Goal: Check status

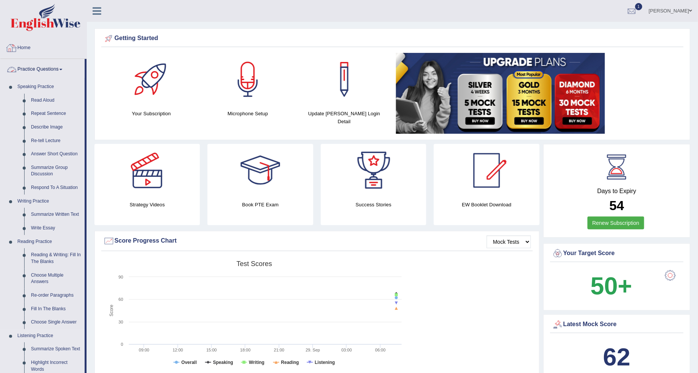
scroll to position [252, 0]
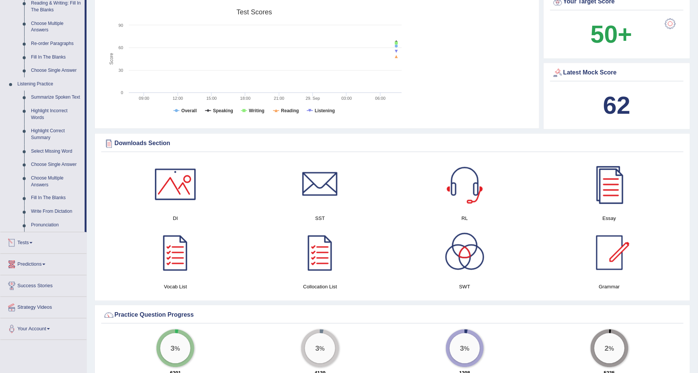
click at [27, 246] on link "Tests" at bounding box center [43, 242] width 86 height 19
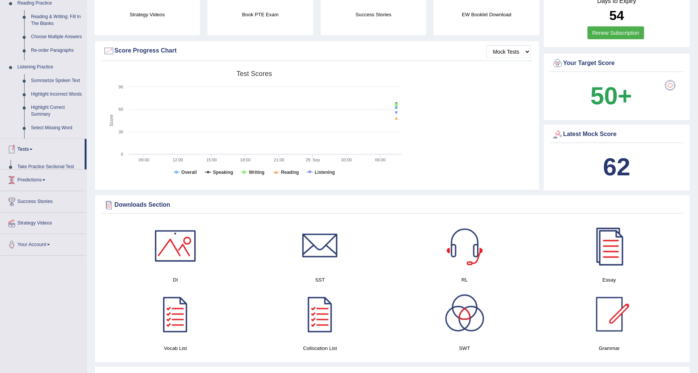
scroll to position [93, 0]
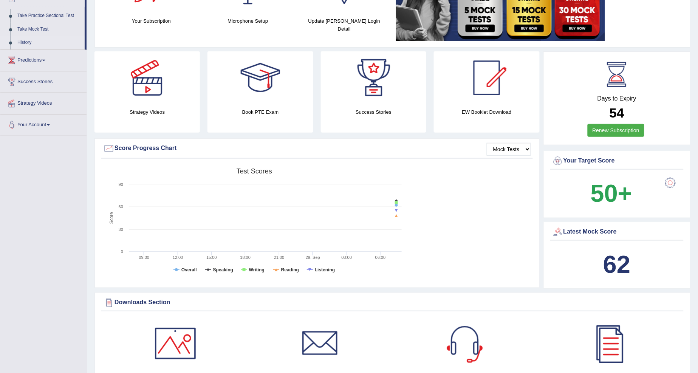
click at [39, 42] on link "History" at bounding box center [49, 43] width 71 height 14
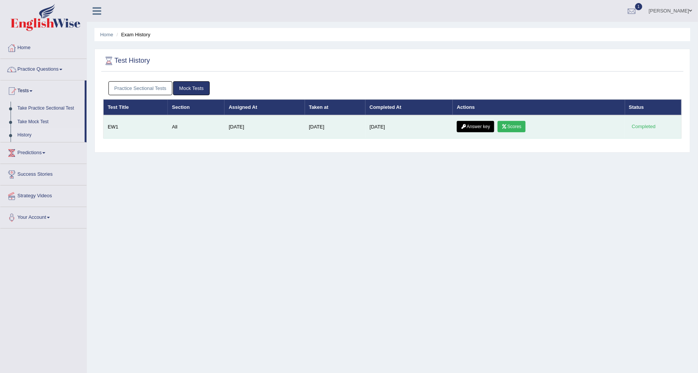
click at [491, 123] on link "Answer key" at bounding box center [475, 126] width 37 height 11
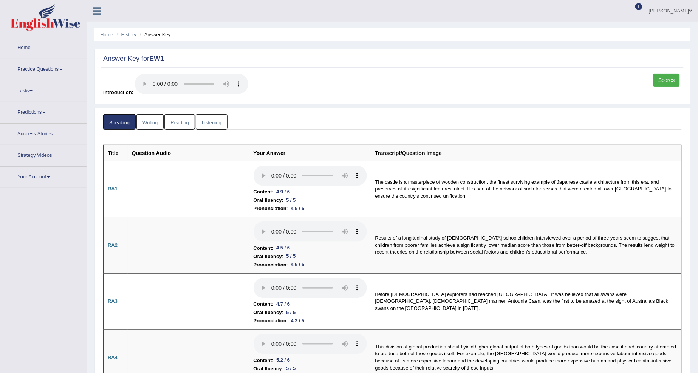
click at [669, 80] on link "Scores" at bounding box center [667, 80] width 26 height 13
